Goal: Transaction & Acquisition: Purchase product/service

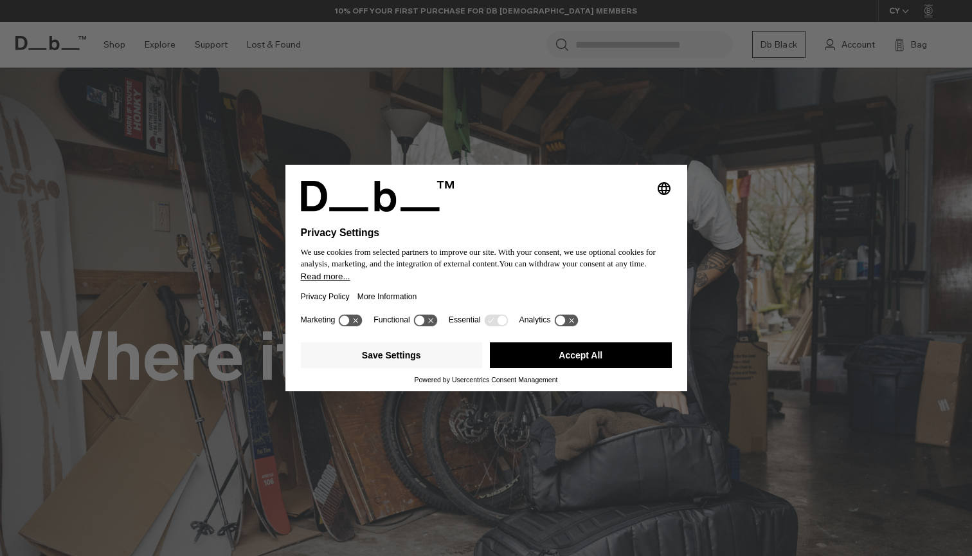
click at [550, 356] on button "Accept All" at bounding box center [581, 355] width 182 height 26
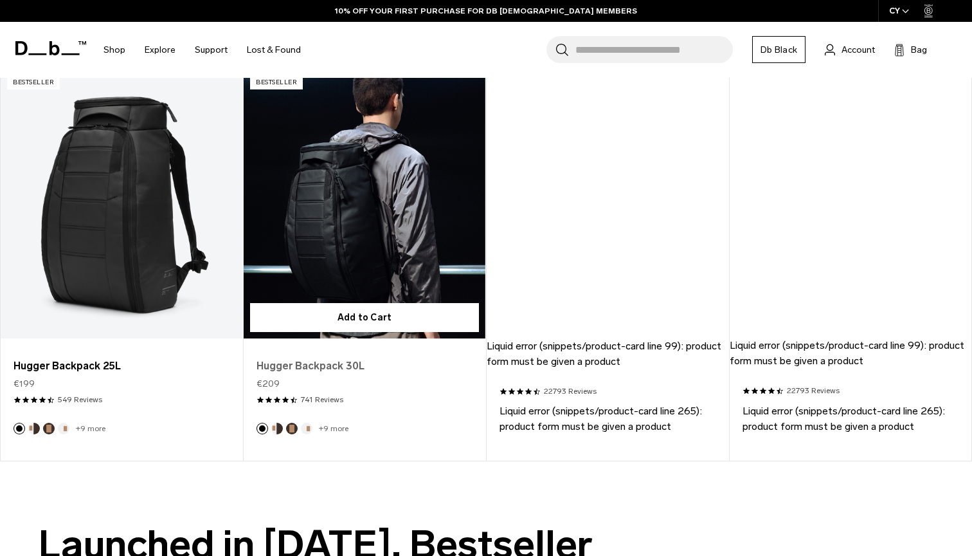
scroll to position [1178, 0]
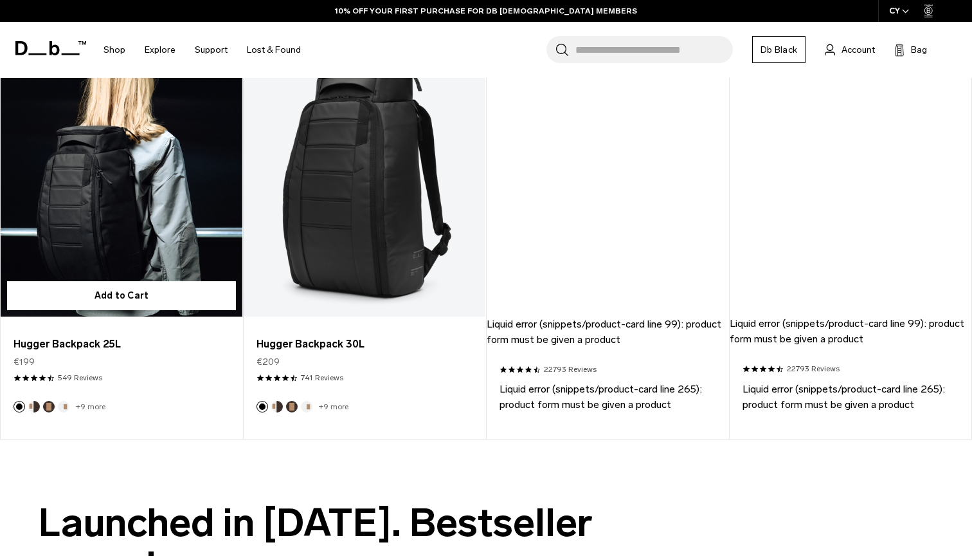
click at [143, 174] on link "Hugger Backpack 25L" at bounding box center [122, 182] width 242 height 269
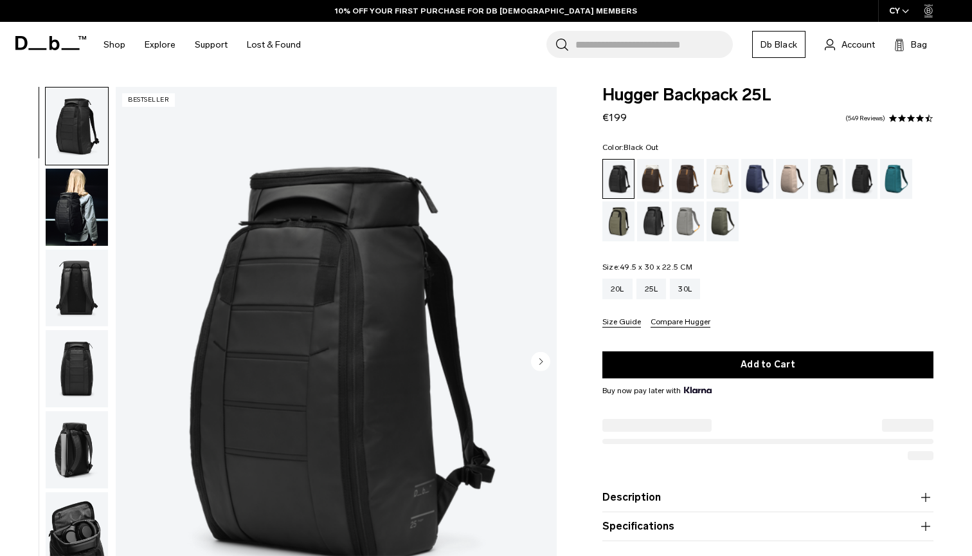
click at [86, 534] on img "button" at bounding box center [77, 530] width 62 height 77
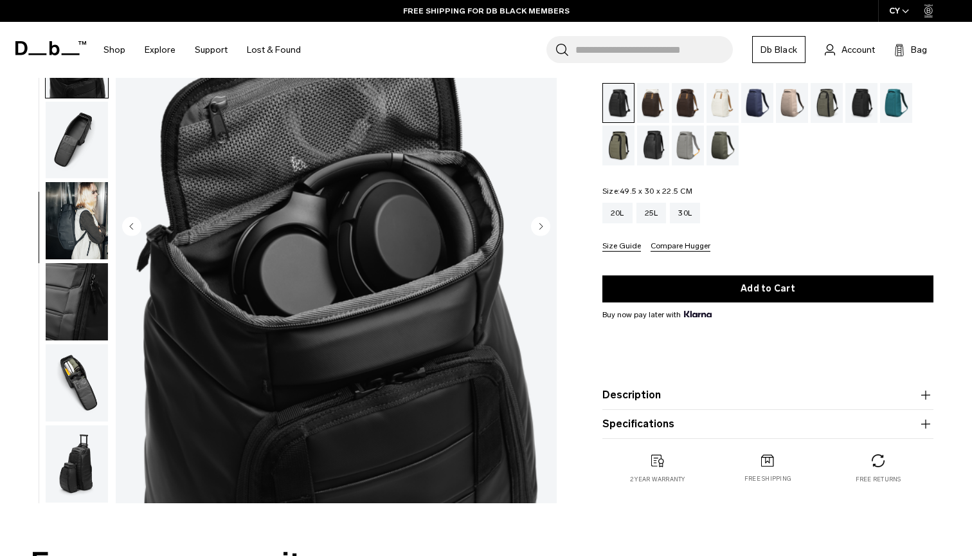
scroll to position [319, 0]
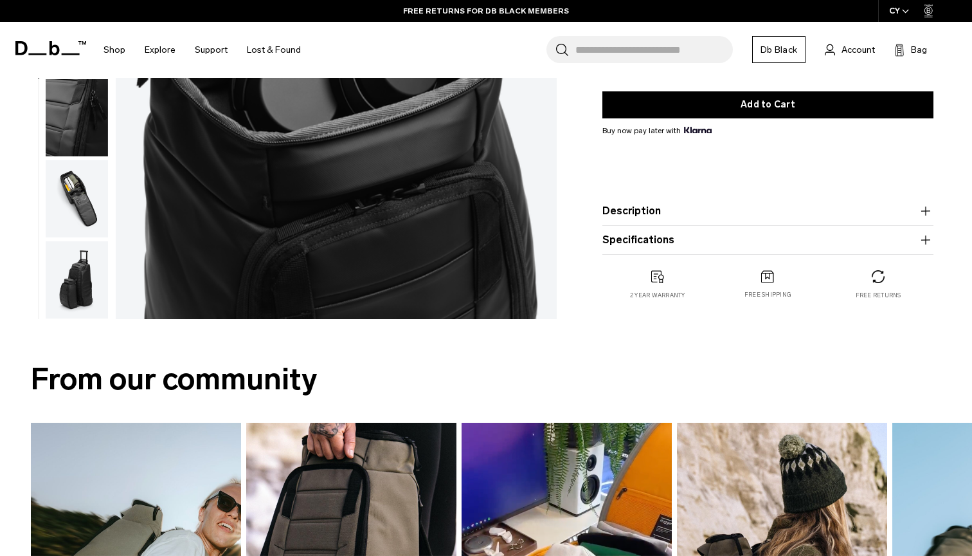
click at [83, 203] on img "button" at bounding box center [77, 198] width 62 height 77
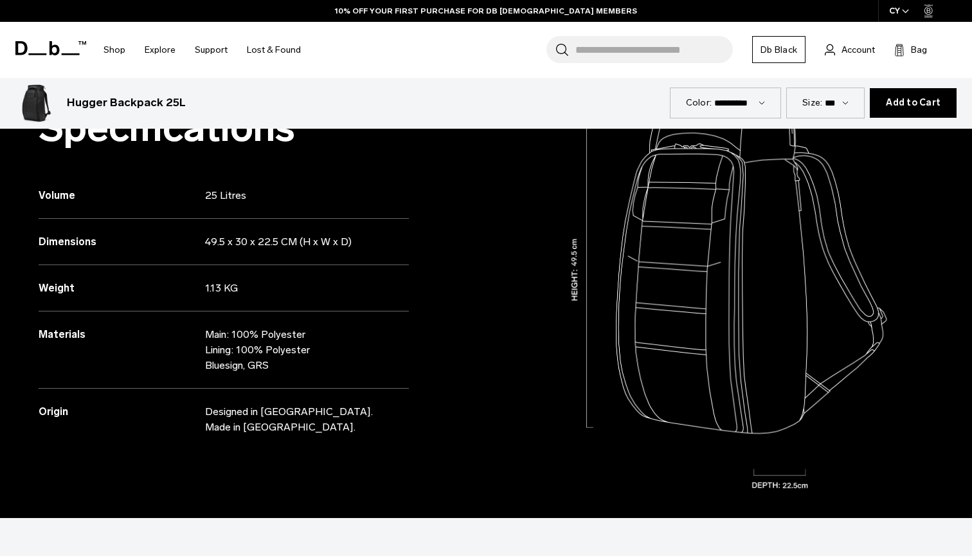
scroll to position [1132, 0]
